Goal: Task Accomplishment & Management: Use online tool/utility

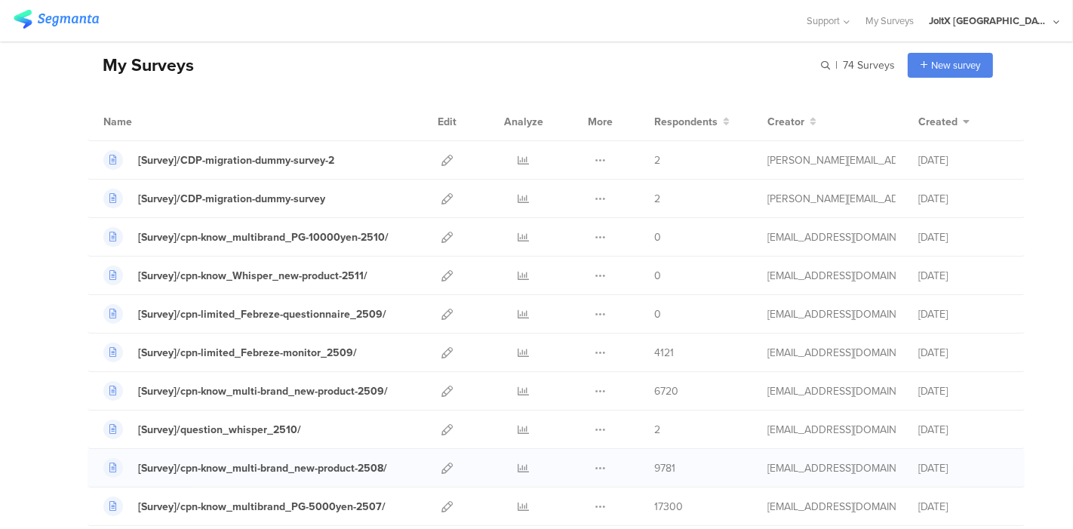
scroll to position [84, 0]
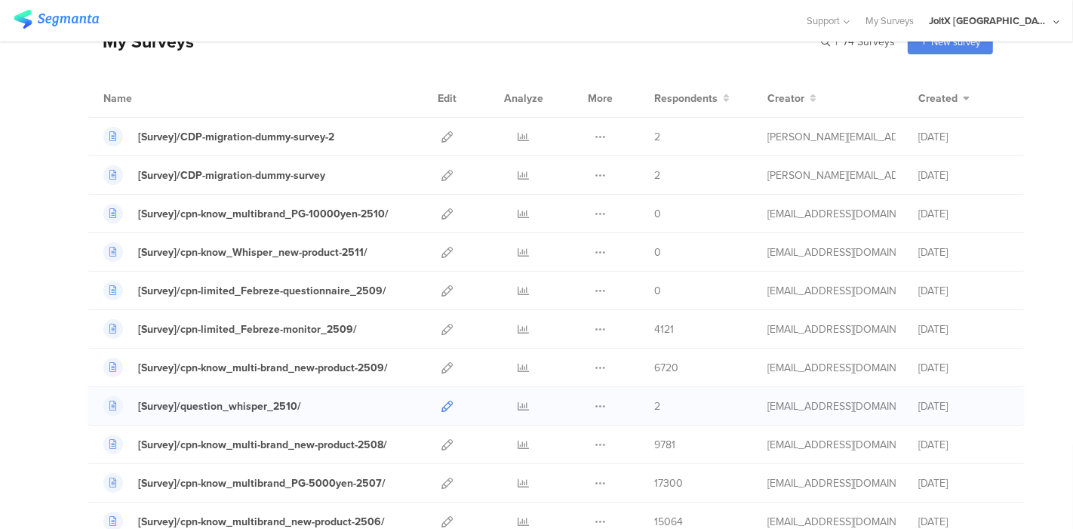
click at [442, 394] on link at bounding box center [447, 406] width 11 height 38
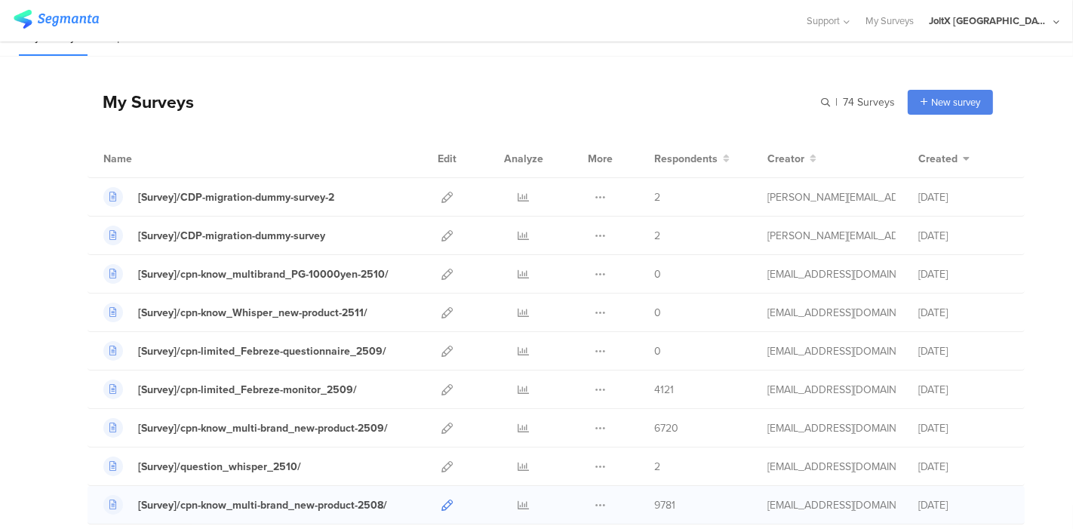
scroll to position [0, 0]
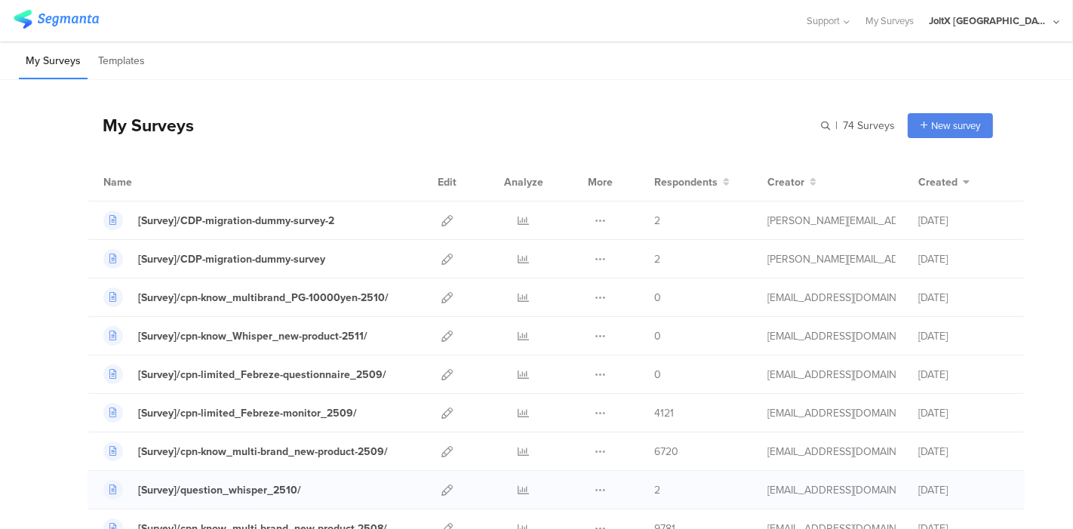
click at [431, 484] on div at bounding box center [447, 490] width 32 height 38
click at [442, 491] on icon at bounding box center [447, 490] width 11 height 11
click at [442, 331] on icon at bounding box center [447, 336] width 11 height 11
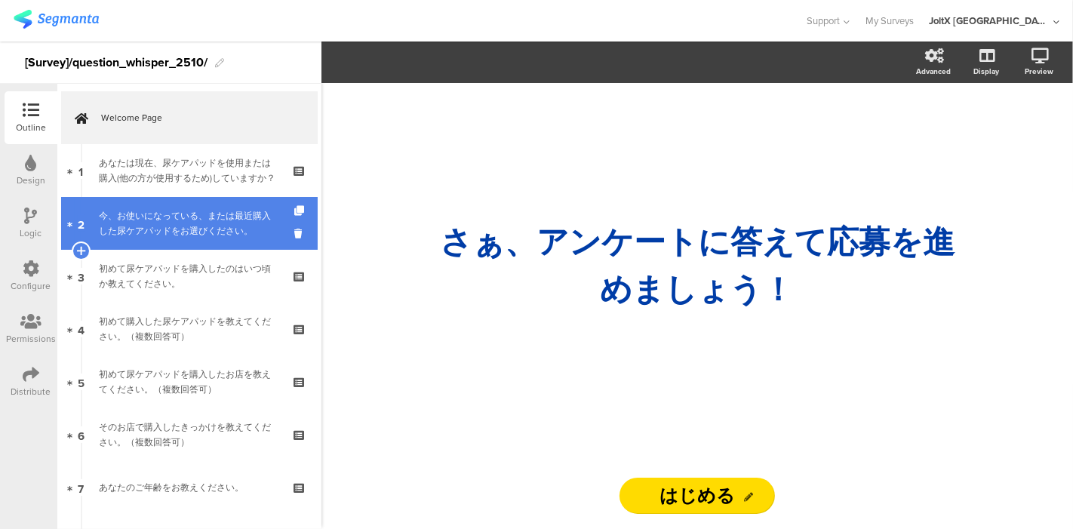
drag, startPoint x: 140, startPoint y: 189, endPoint x: 149, endPoint y: 240, distance: 51.4
click at [140, 186] on div "あなたは現在、尿ケアパッドを使用または購入(他の方が使用するため)していますか？" at bounding box center [189, 171] width 180 height 30
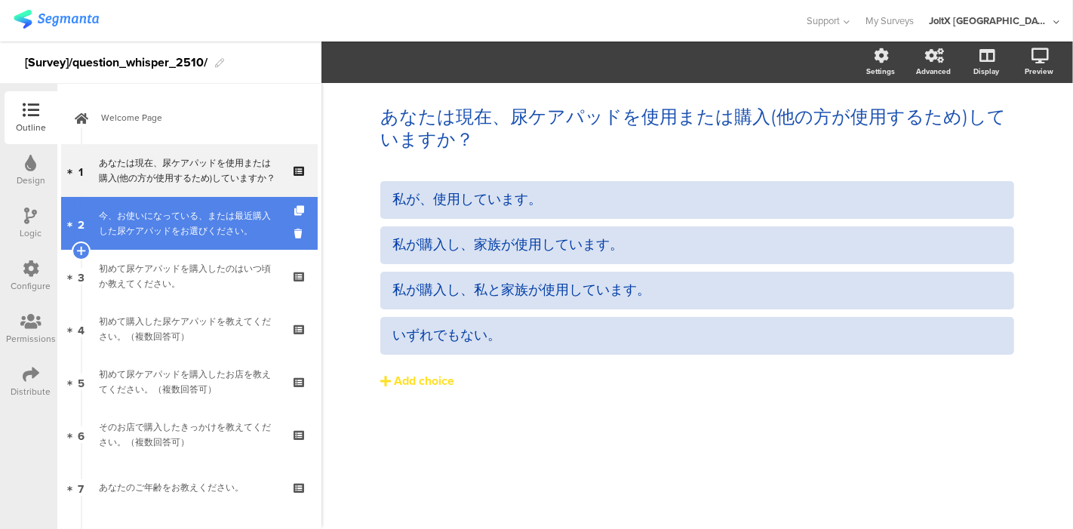
click at [149, 240] on link "2 今、お使いになっている、または最近購入した尿ケアパッドをお選びください。" at bounding box center [189, 223] width 257 height 53
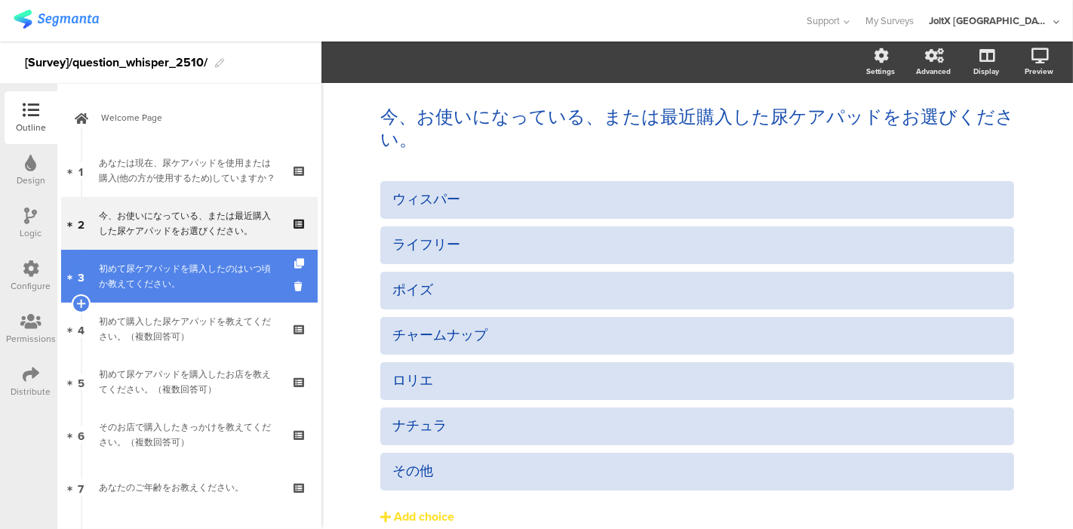
click at [149, 281] on div "初めて尿ケアパッドを購入したのはいつ頃か教えてください。" at bounding box center [189, 276] width 180 height 30
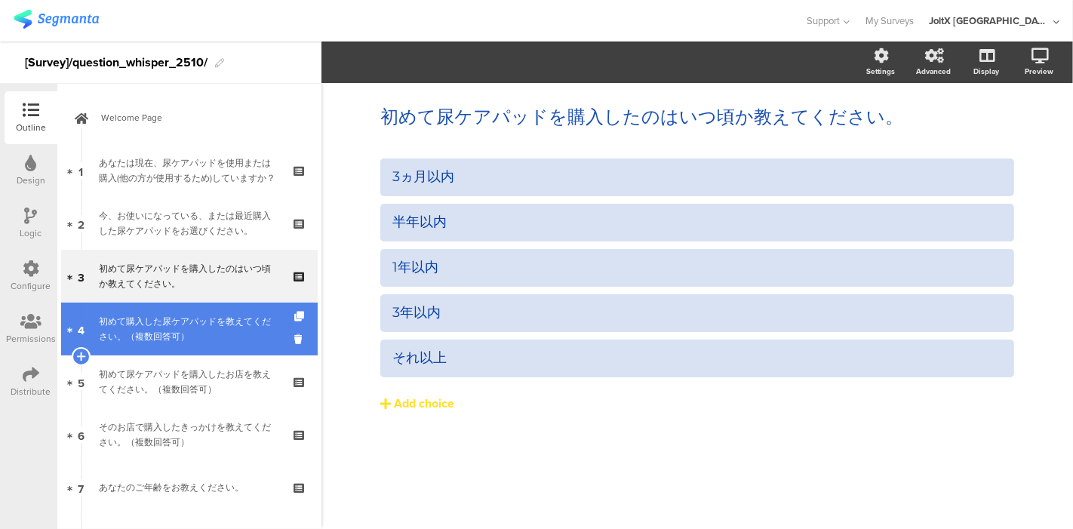
click at [162, 334] on div "初めて購入した尿ケアパッドを教えてください。（複数回答可）" at bounding box center [189, 329] width 180 height 30
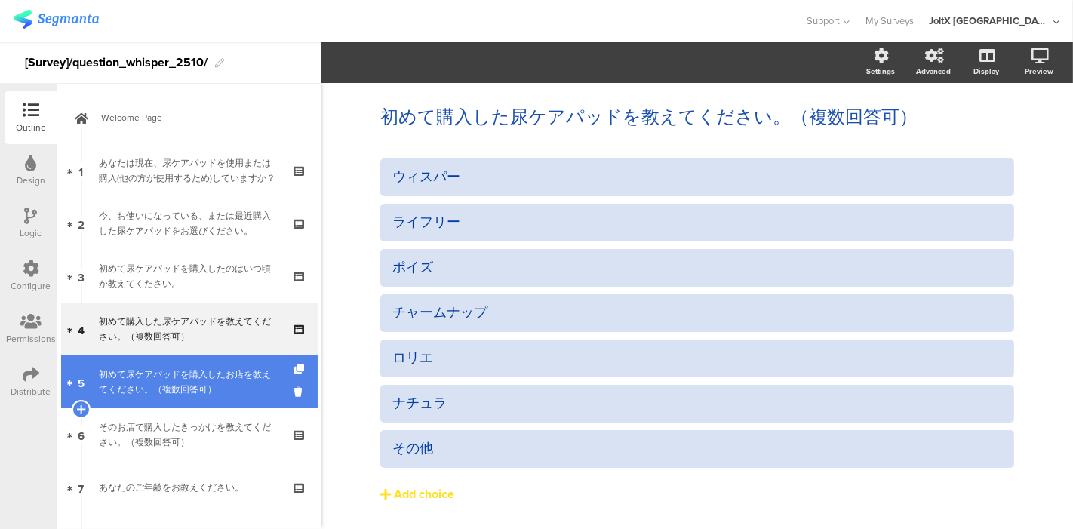
click at [162, 368] on div "初めて尿ケアパッドを購入したお店を教えてください。（複数回答可）" at bounding box center [189, 382] width 180 height 30
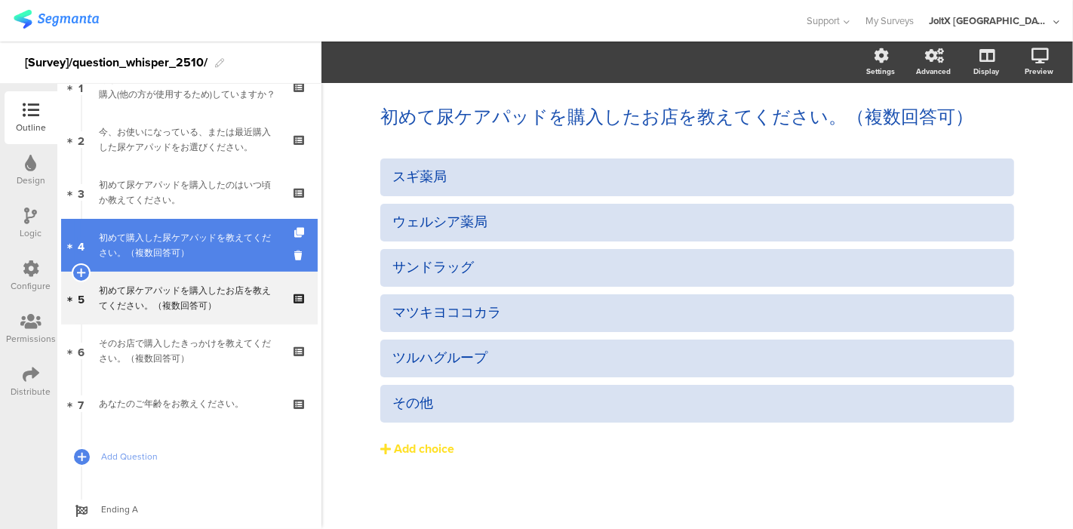
scroll to position [124, 0]
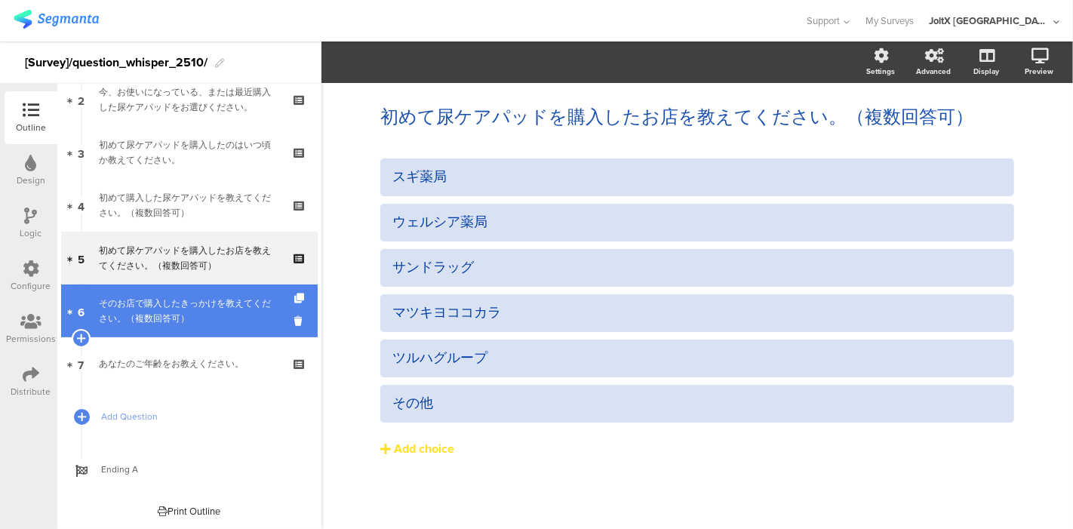
click at [157, 320] on div "そのお店で購入したきっかけを教えてください。（複数回答可）" at bounding box center [189, 311] width 180 height 30
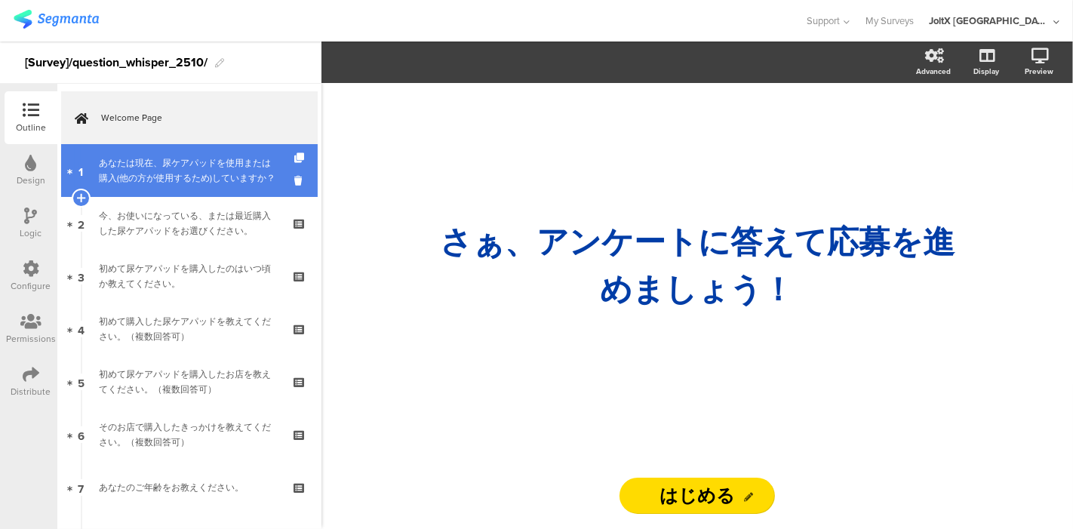
click at [216, 171] on div "あなたは現在、尿ケアパッドを使用または購入(他の方が使用するため)していますか？" at bounding box center [189, 171] width 180 height 30
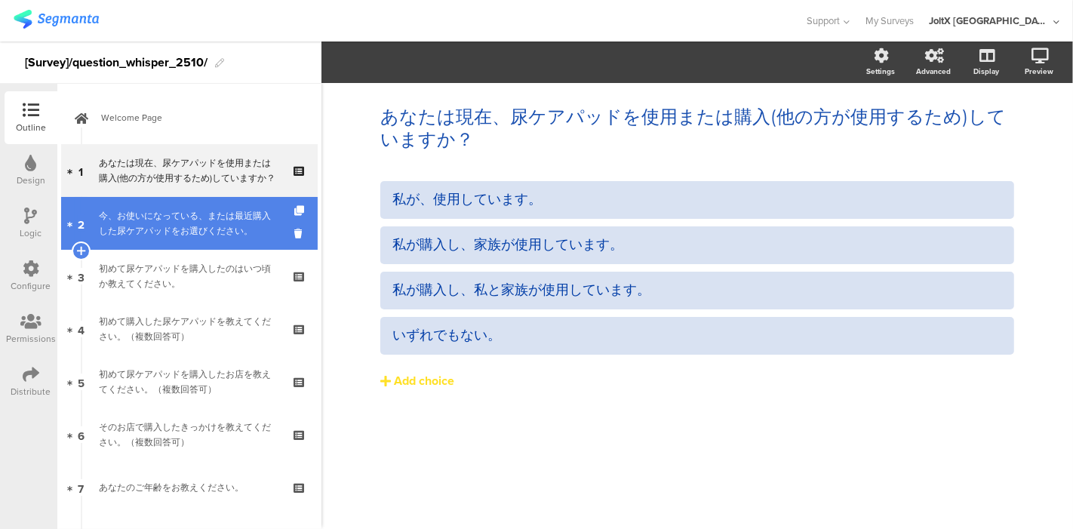
click at [182, 223] on div "今、お使いになっている、または最近購入した尿ケアパッドをお選びください。" at bounding box center [189, 223] width 180 height 30
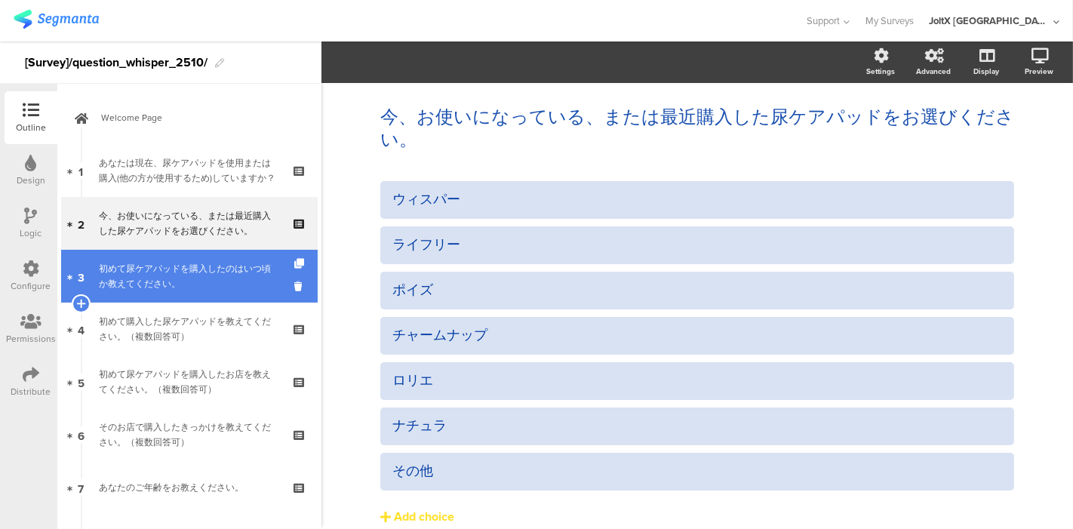
click at [181, 277] on div "初めて尿ケアパッドを購入したのはいつ頃か教えてください。" at bounding box center [189, 276] width 180 height 30
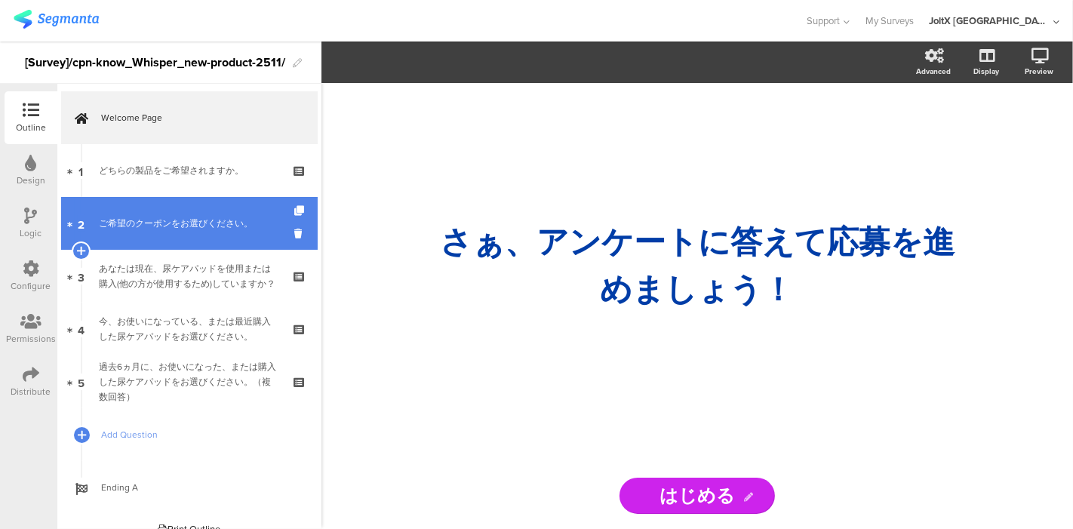
click at [196, 232] on link "2 ご希望のクーポンをお選びください。" at bounding box center [189, 223] width 257 height 53
